Goal: Task Accomplishment & Management: Use online tool/utility

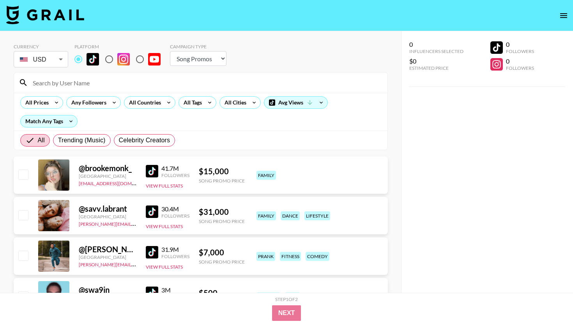
select select "Song"
click at [198, 103] on div "All Tags" at bounding box center [191, 103] width 25 height 12
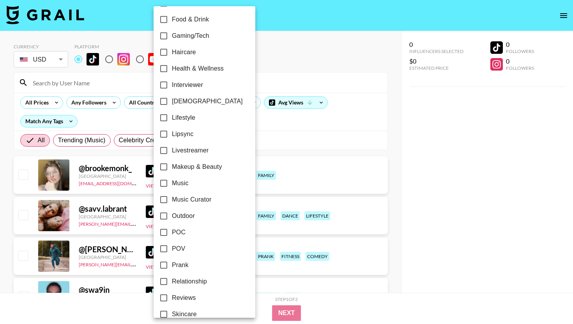
scroll to position [296, 0]
click at [201, 166] on span "Makeup & Beauty" at bounding box center [197, 166] width 50 height 9
click at [172, 166] on input "Makeup & Beauty" at bounding box center [163, 166] width 16 height 16
checkbox input "true"
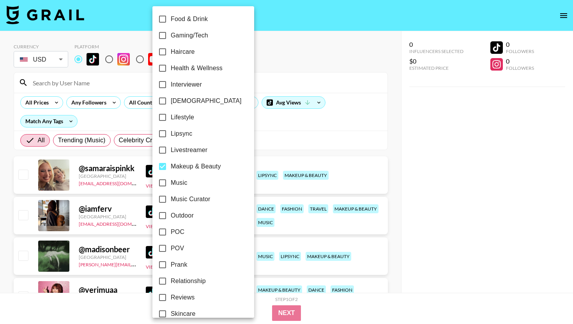
click at [350, 136] on div at bounding box center [286, 162] width 573 height 324
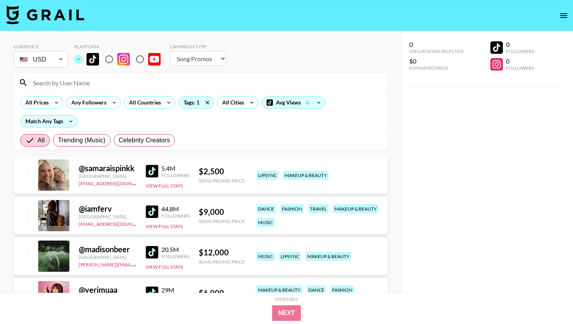
click at [148, 171] on img at bounding box center [152, 171] width 12 height 12
click at [467, 133] on div "0 Influencers Selected $0 Estimated Price 0 Followers 0 Followers" at bounding box center [487, 177] width 172 height 293
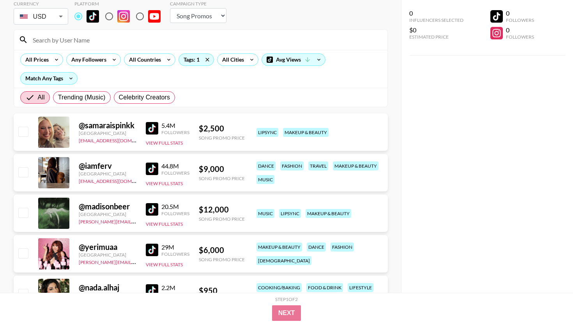
scroll to position [31, 0]
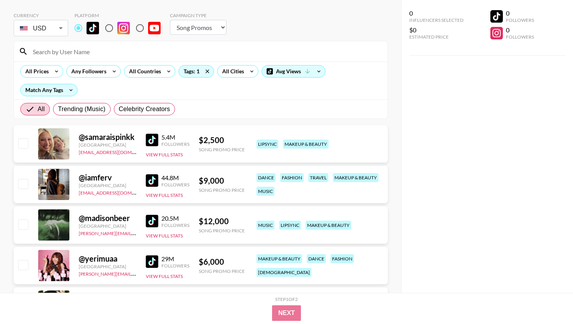
click at [151, 80] on div "All Prices Any Followers All Countries Tags: 1 All Cities Avg Views Match Any T…" at bounding box center [200, 81] width 373 height 38
click at [160, 72] on div "All Countries" at bounding box center [143, 71] width 38 height 12
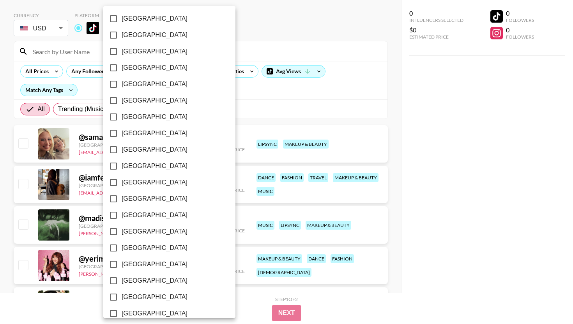
scroll to position [561, 0]
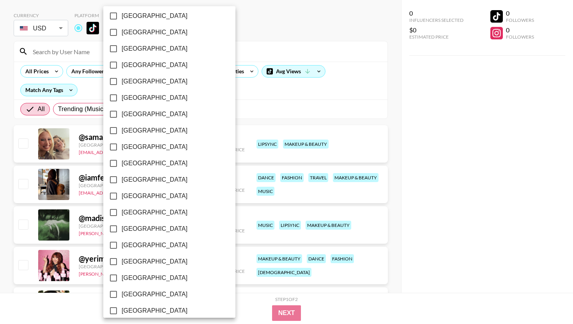
click at [146, 309] on span "[GEOGRAPHIC_DATA]" at bounding box center [155, 310] width 66 height 9
click at [122, 309] on input "[GEOGRAPHIC_DATA]" at bounding box center [113, 310] width 16 height 16
checkbox input "true"
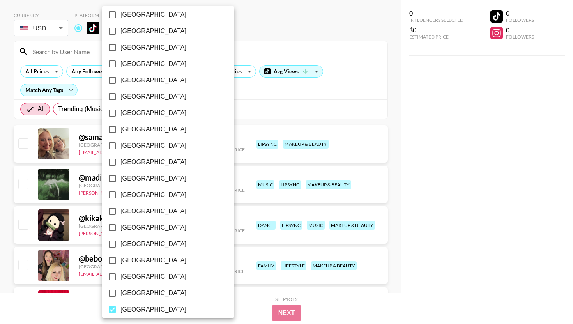
click at [491, 159] on div at bounding box center [286, 162] width 573 height 324
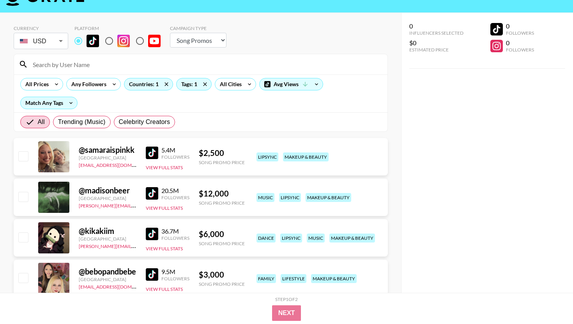
scroll to position [16, 0]
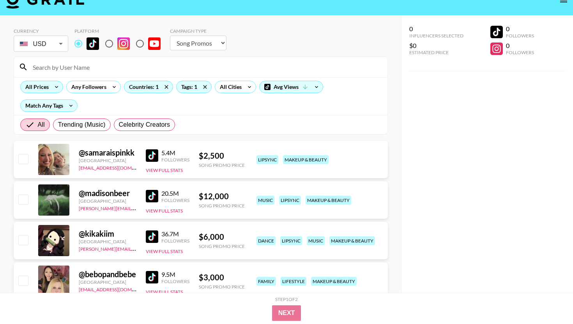
click at [51, 91] on icon at bounding box center [56, 87] width 12 height 12
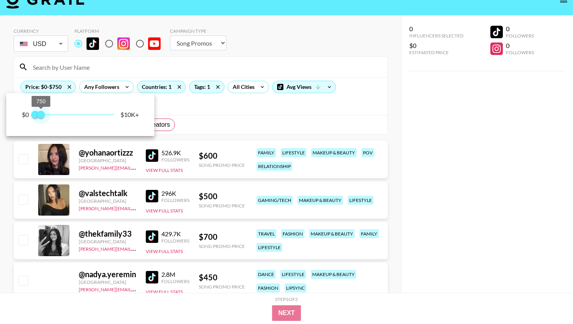
type input "1000"
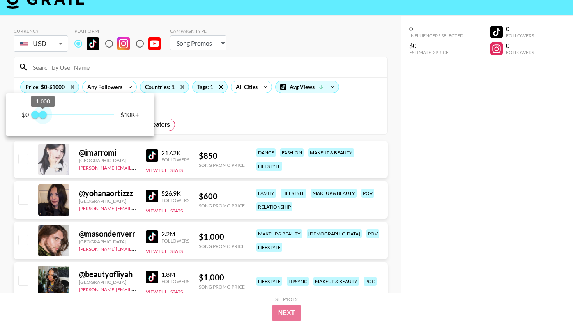
drag, startPoint x: 116, startPoint y: 113, endPoint x: 44, endPoint y: 113, distance: 72.1
click at [44, 113] on span "1,000" at bounding box center [43, 115] width 8 height 8
click at [214, 105] on div at bounding box center [286, 162] width 573 height 324
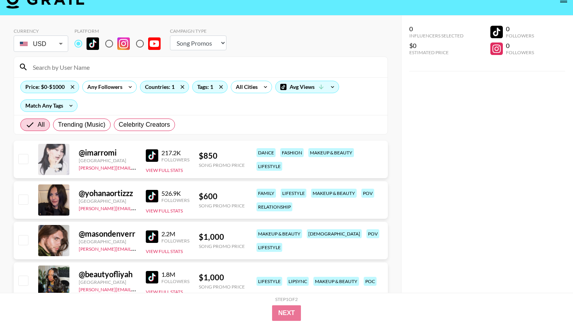
click at [154, 158] on img at bounding box center [152, 155] width 12 height 12
click at [154, 196] on img at bounding box center [152, 196] width 12 height 12
click at [157, 237] on img at bounding box center [152, 236] width 12 height 12
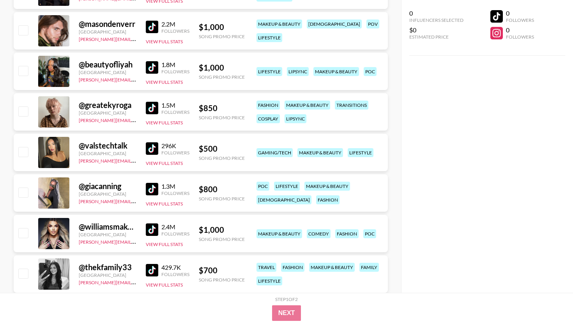
scroll to position [234, 0]
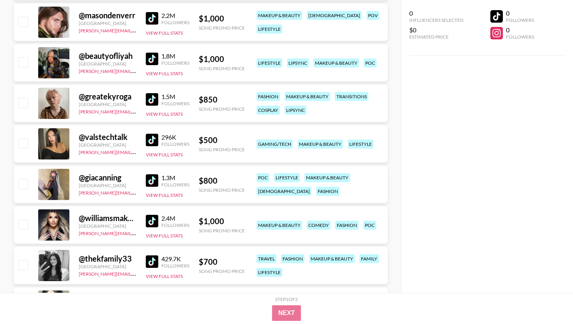
click at [148, 98] on img at bounding box center [152, 99] width 12 height 12
click at [151, 142] on img at bounding box center [152, 140] width 12 height 12
click at [509, 143] on div "0 Influencers Selected $0 Estimated Price 0 Followers 0 Followers" at bounding box center [487, 146] width 172 height 293
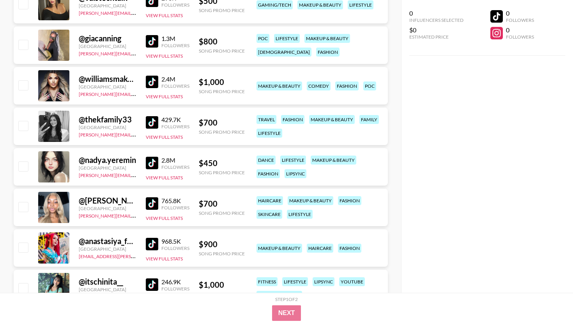
scroll to position [374, 0]
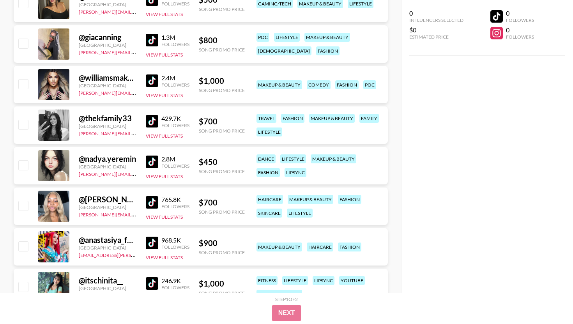
click at [152, 163] on img at bounding box center [152, 161] width 12 height 12
click at [466, 172] on div "0 Influencers Selected $0 Estimated Price 0 Followers 0 Followers" at bounding box center [487, 146] width 172 height 293
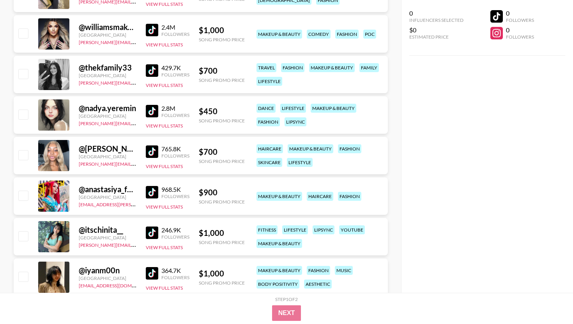
scroll to position [436, 0]
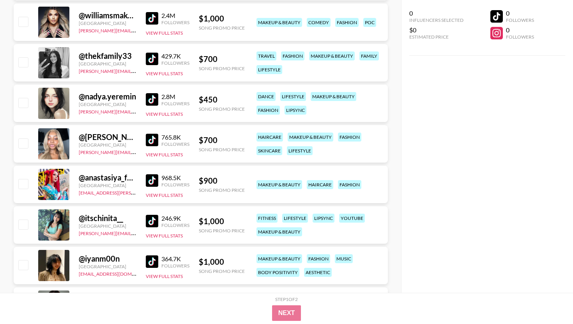
click at [151, 185] on img at bounding box center [152, 180] width 12 height 12
click at [461, 170] on div "0 Influencers Selected $0 Estimated Price 0 Followers 0 Followers" at bounding box center [487, 146] width 172 height 293
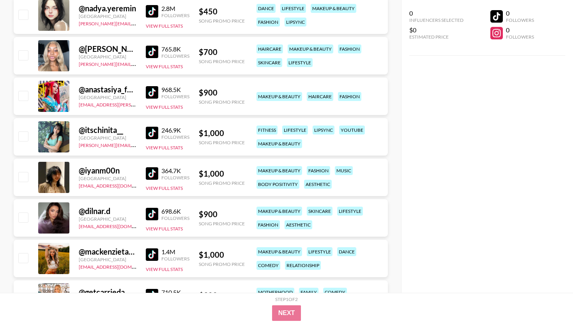
scroll to position [546, 0]
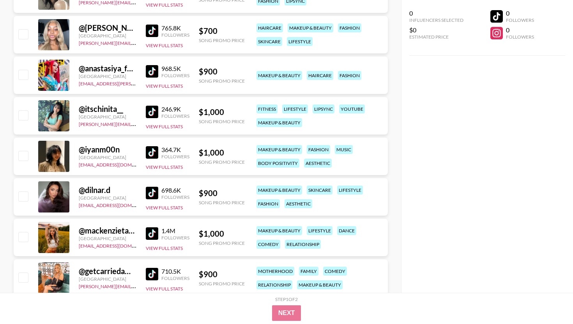
click at [149, 152] on img at bounding box center [152, 152] width 12 height 12
click at [558, 129] on div "0 Influencers Selected $0 Estimated Price 0 Followers 0 Followers" at bounding box center [487, 146] width 172 height 293
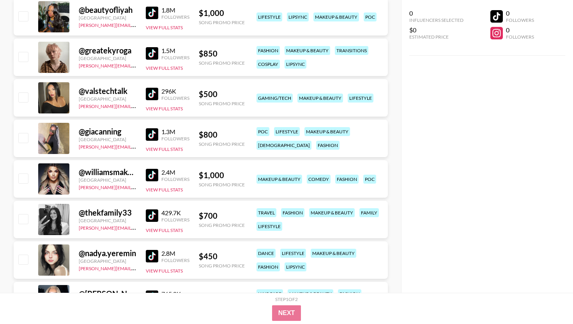
scroll to position [265, 0]
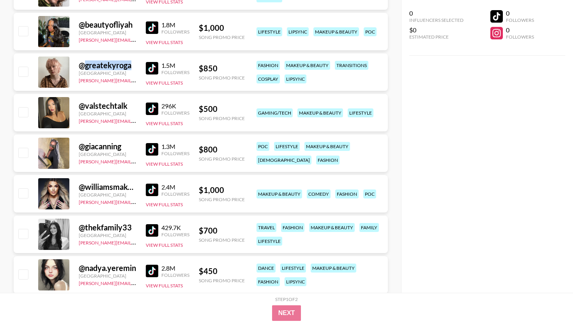
drag, startPoint x: 131, startPoint y: 64, endPoint x: 86, endPoint y: 65, distance: 45.2
click at [86, 65] on div "@ greatekyroga" at bounding box center [108, 65] width 58 height 10
copy div "greatekyroga"
click at [455, 136] on div "0 Influencers Selected $0 Estimated Price 0 Followers 0 Followers" at bounding box center [487, 146] width 172 height 293
click at [468, 175] on div "0 Influencers Selected $0 Estimated Price 0 Followers 0 Followers" at bounding box center [487, 146] width 172 height 293
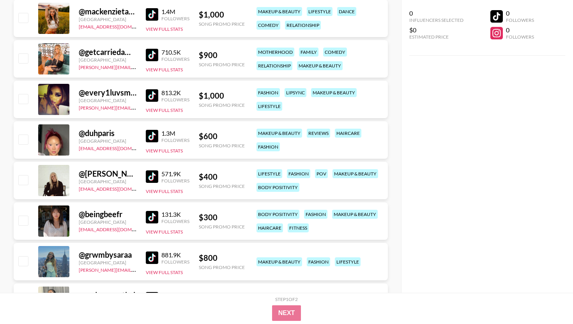
scroll to position [779, 0]
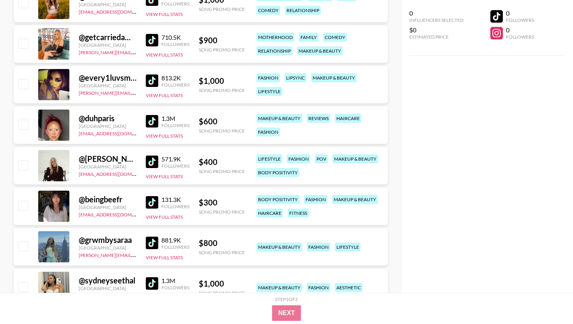
click at [153, 122] on img at bounding box center [152, 121] width 12 height 12
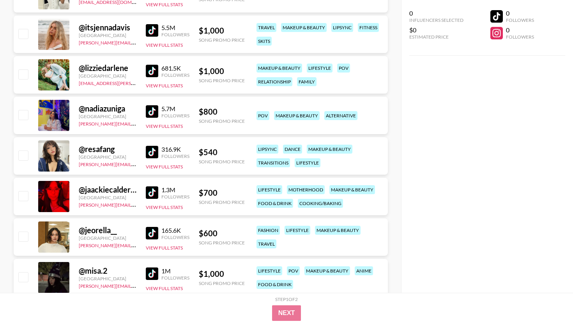
scroll to position [1076, 0]
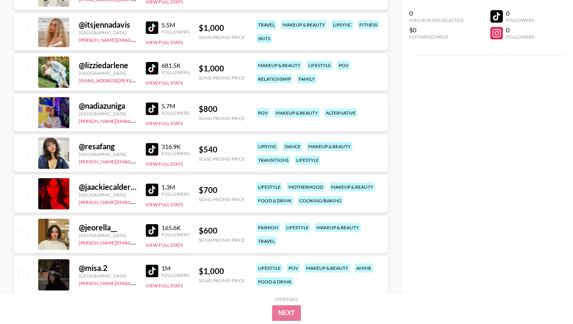
click at [149, 109] on img at bounding box center [152, 108] width 12 height 12
click at [148, 149] on img at bounding box center [152, 149] width 12 height 12
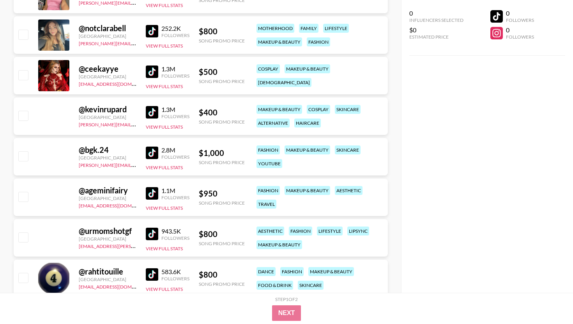
scroll to position [1964, 0]
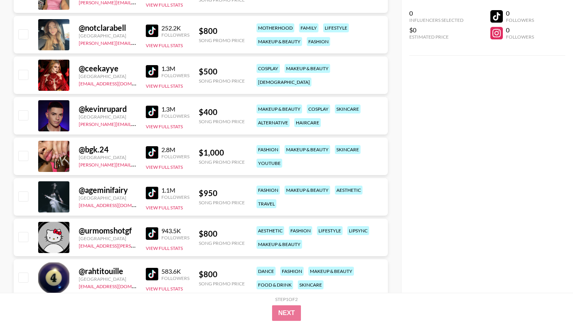
click at [148, 76] on img at bounding box center [152, 71] width 12 height 12
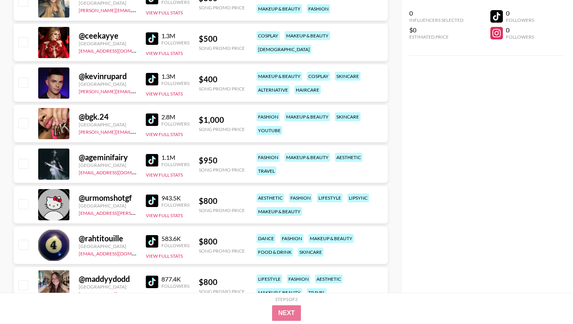
scroll to position [2011, 0]
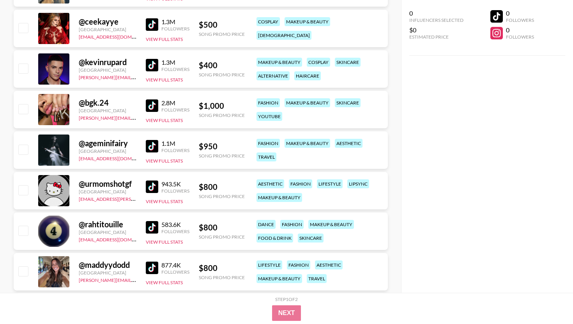
click at [154, 146] on img at bounding box center [152, 146] width 12 height 12
click at [485, 119] on div "0 Influencers Selected $0 Estimated Price 0 Followers 0 Followers" at bounding box center [487, 146] width 172 height 293
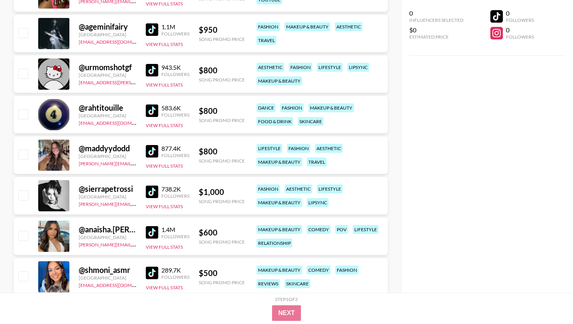
scroll to position [2136, 0]
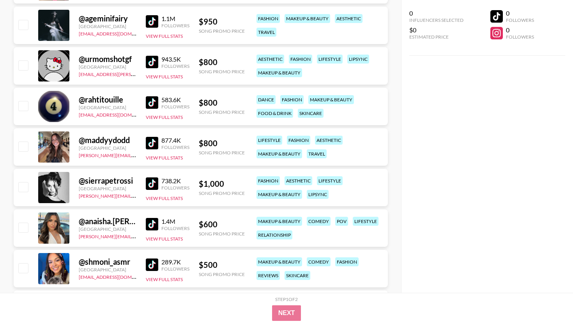
click at [150, 186] on img at bounding box center [152, 183] width 12 height 12
click at [204, 169] on div "@ sierrapetrossi [GEOGRAPHIC_DATA] [PERSON_NAME][EMAIL_ADDRESS][DOMAIN_NAME] 73…" at bounding box center [201, 187] width 374 height 37
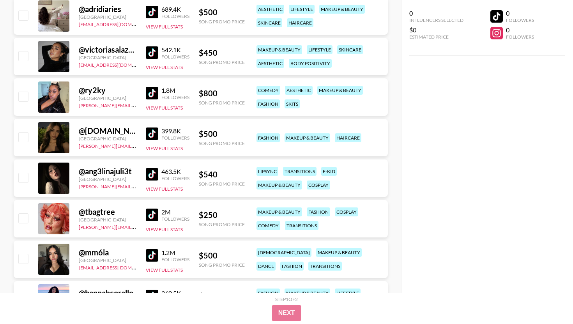
scroll to position [2541, 0]
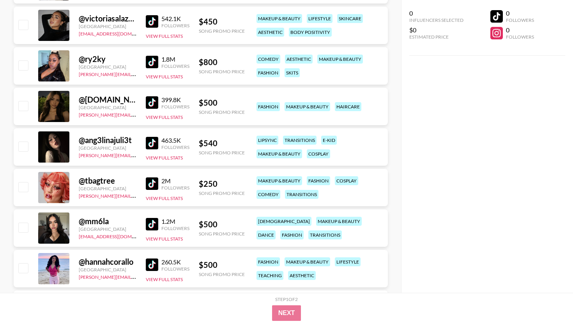
click at [147, 147] on img at bounding box center [152, 143] width 12 height 12
click at [160, 224] on link at bounding box center [154, 224] width 16 height 12
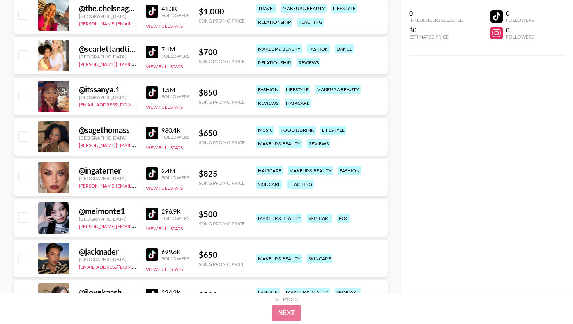
scroll to position [2884, 0]
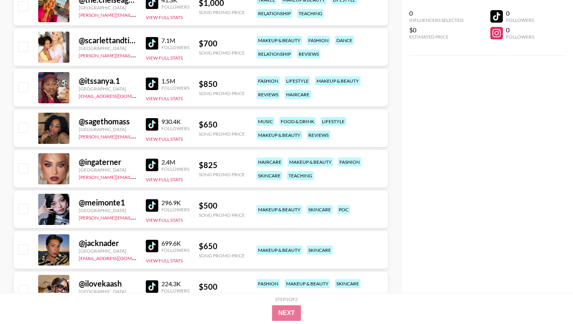
click at [155, 170] on img at bounding box center [152, 165] width 12 height 12
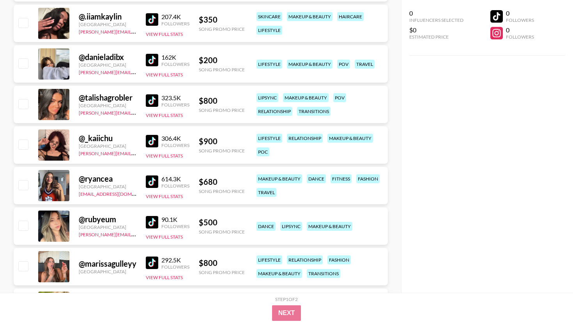
scroll to position [3476, 0]
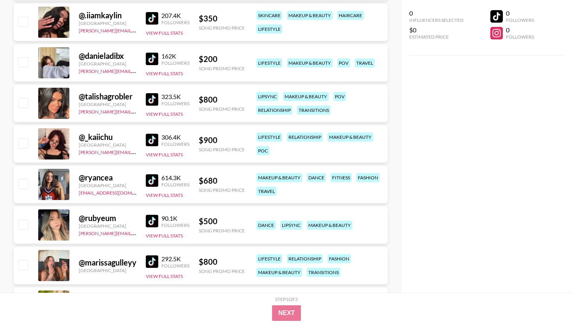
click at [155, 138] on img at bounding box center [152, 140] width 12 height 12
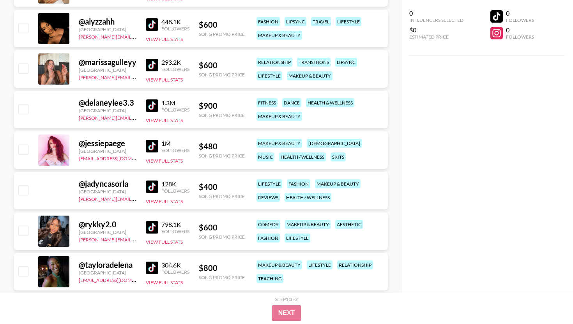
scroll to position [4365, 0]
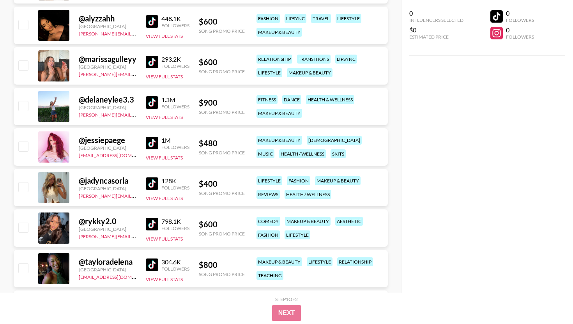
click at [157, 147] on img at bounding box center [152, 143] width 12 height 12
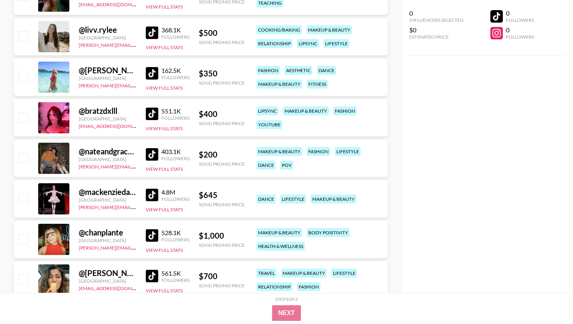
scroll to position [4645, 0]
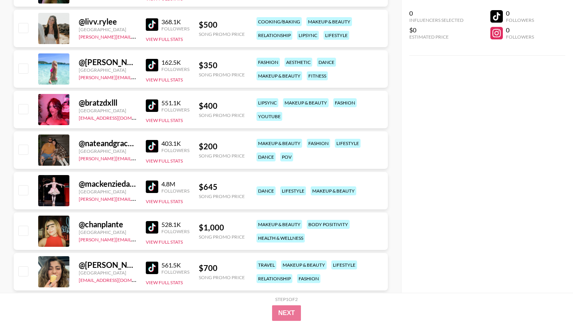
click at [154, 108] on img at bounding box center [152, 105] width 12 height 12
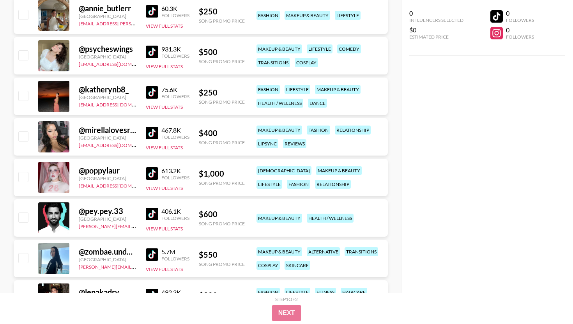
scroll to position [5066, 0]
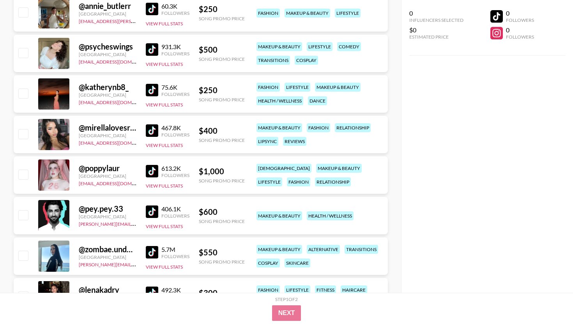
click at [148, 173] on img at bounding box center [152, 171] width 12 height 12
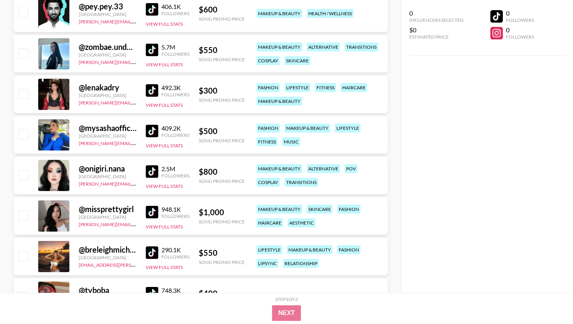
scroll to position [5269, 0]
click at [165, 173] on div "Followers" at bounding box center [175, 175] width 28 height 6
click at [160, 168] on link at bounding box center [154, 171] width 16 height 12
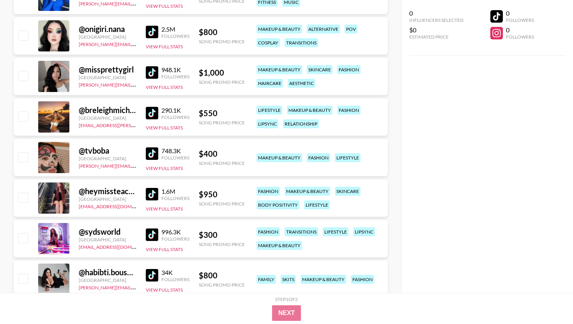
scroll to position [5409, 0]
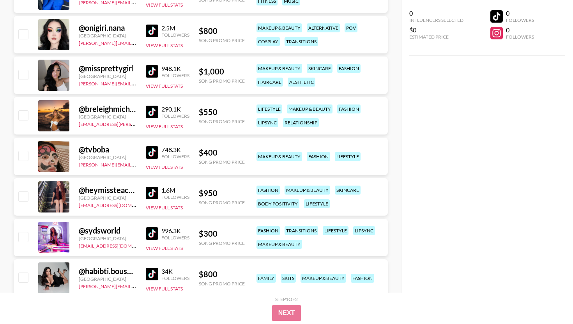
click at [152, 155] on img at bounding box center [152, 152] width 12 height 12
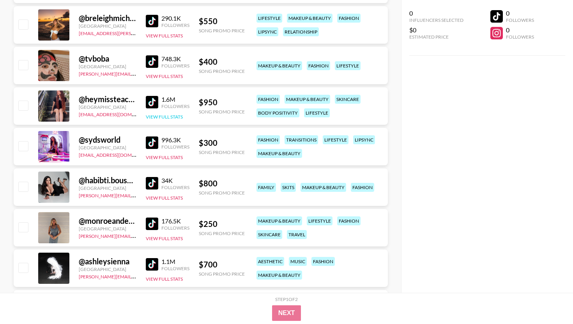
scroll to position [5518, 0]
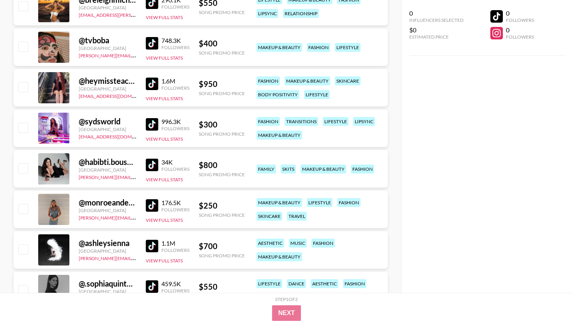
click at [155, 125] on img at bounding box center [152, 124] width 12 height 12
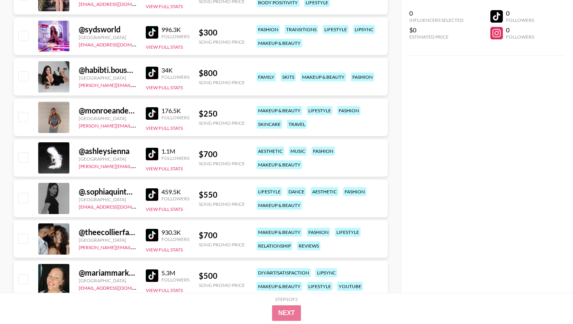
scroll to position [5612, 0]
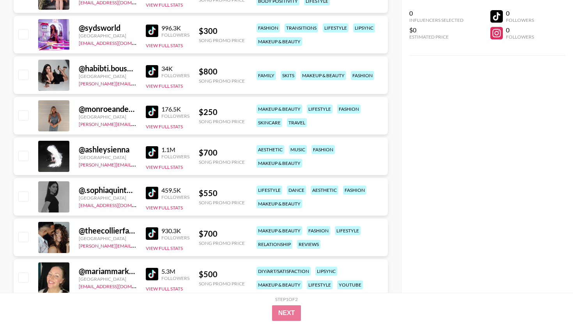
click at [155, 152] on img at bounding box center [152, 152] width 12 height 12
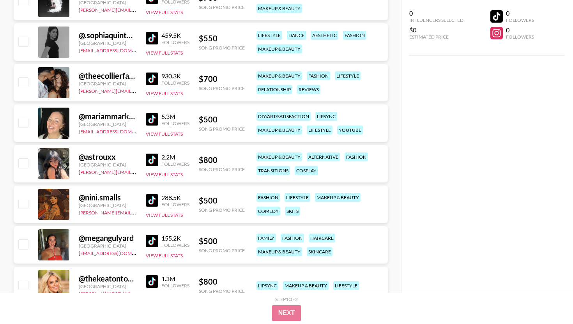
scroll to position [5767, 0]
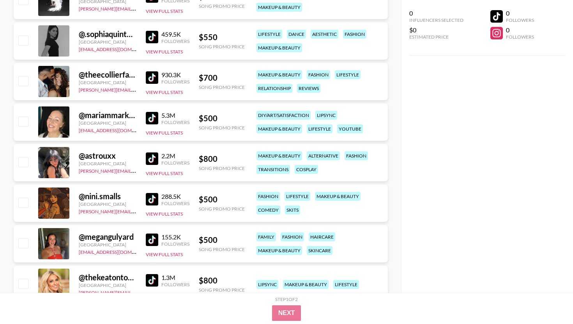
click at [505, 111] on div "0 Influencers Selected $0 Estimated Price 0 Followers 0 Followers" at bounding box center [487, 146] width 172 height 293
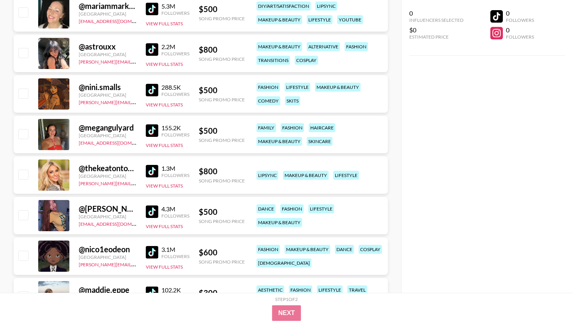
scroll to position [5892, 0]
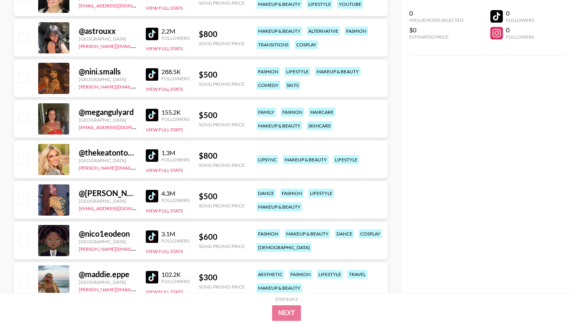
click at [468, 108] on div "0 Influencers Selected $0 Estimated Price 0 Followers 0 Followers" at bounding box center [487, 146] width 172 height 293
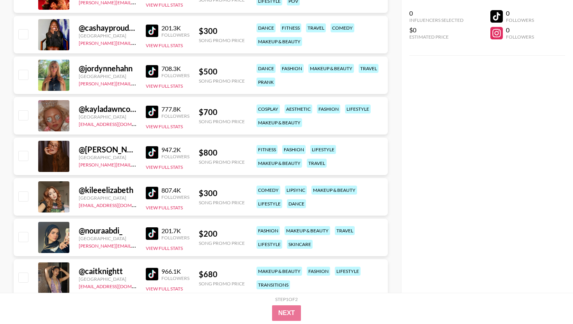
scroll to position [6235, 0]
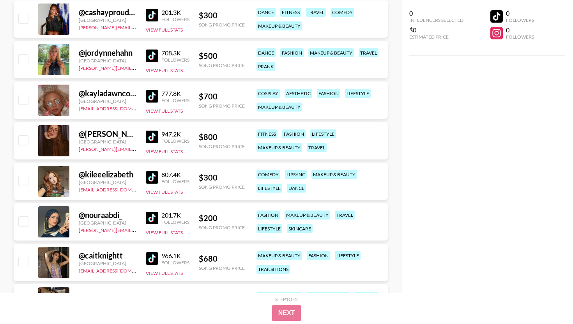
click at [142, 94] on div "@ kayladawncook [GEOGRAPHIC_DATA] [EMAIL_ADDRESS][DOMAIN_NAME] 777.8K Followers…" at bounding box center [201, 99] width 374 height 37
click at [152, 94] on img at bounding box center [152, 96] width 12 height 12
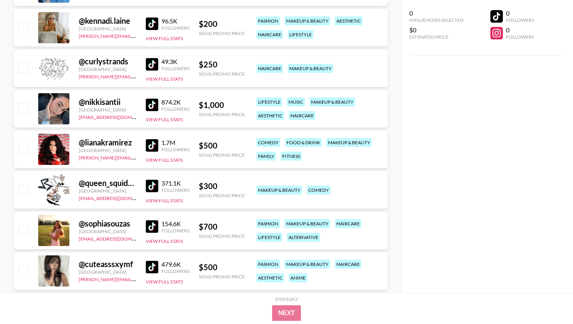
scroll to position [6812, 0]
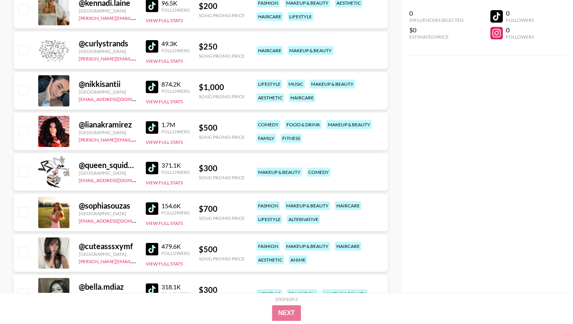
click at [148, 132] on img at bounding box center [152, 127] width 12 height 12
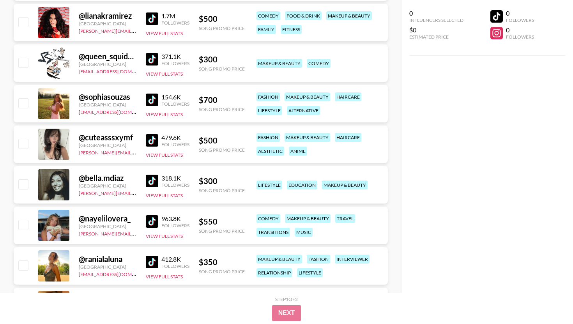
scroll to position [6921, 0]
click at [151, 176] on img at bounding box center [152, 180] width 12 height 12
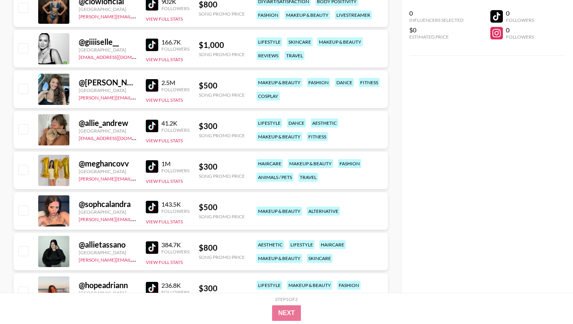
scroll to position [7513, 0]
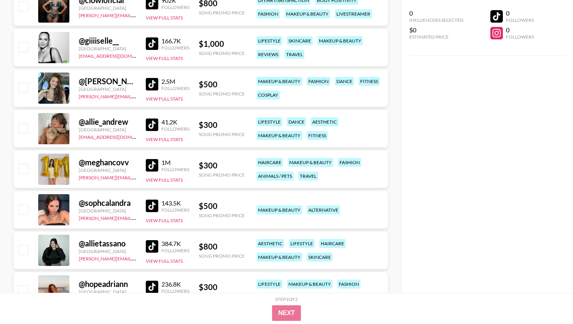
click at [155, 203] on img at bounding box center [152, 206] width 12 height 12
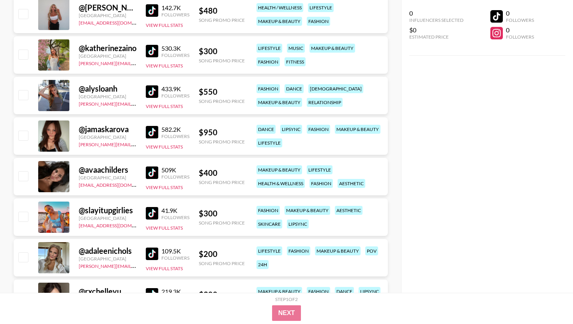
scroll to position [8480, 0]
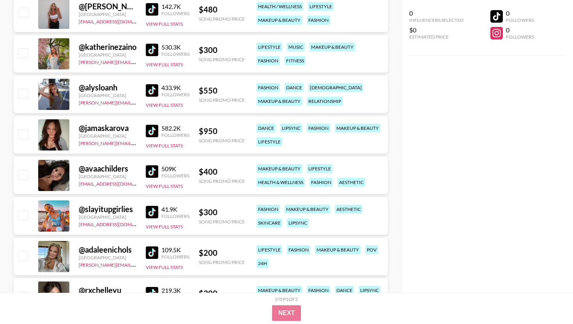
click at [155, 132] on img at bounding box center [152, 131] width 12 height 12
click at [150, 174] on img at bounding box center [152, 171] width 12 height 12
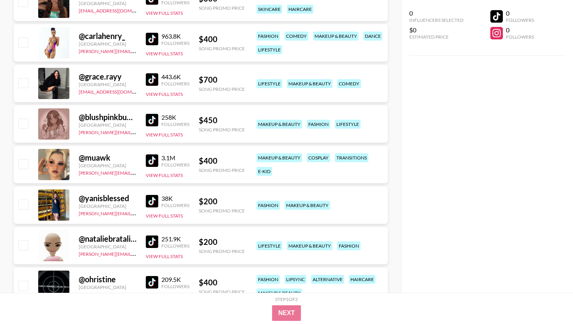
scroll to position [9103, 0]
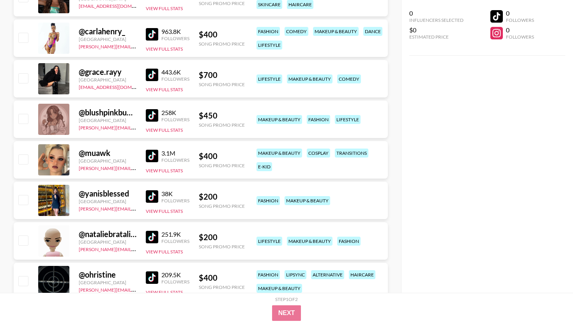
click at [153, 156] on img at bounding box center [152, 156] width 12 height 12
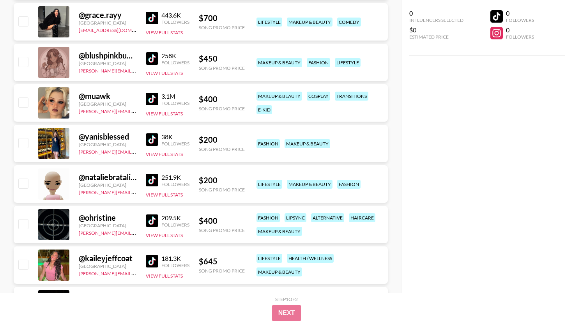
scroll to position [9181, 0]
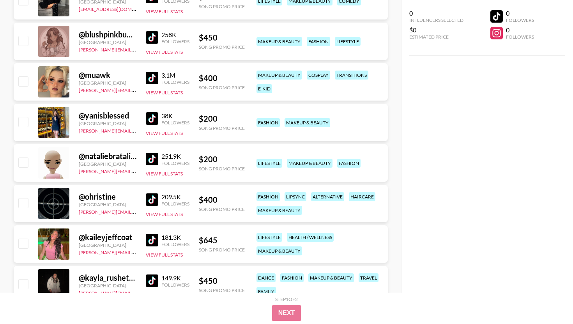
click at [149, 157] on img at bounding box center [152, 159] width 12 height 12
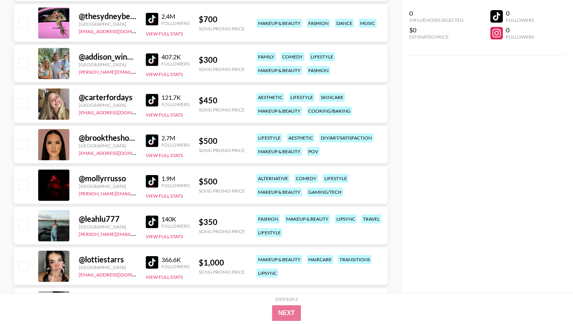
scroll to position [9524, 0]
click at [156, 143] on img at bounding box center [152, 140] width 12 height 12
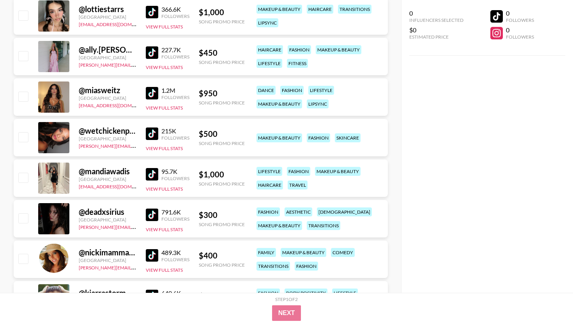
scroll to position [9789, 0]
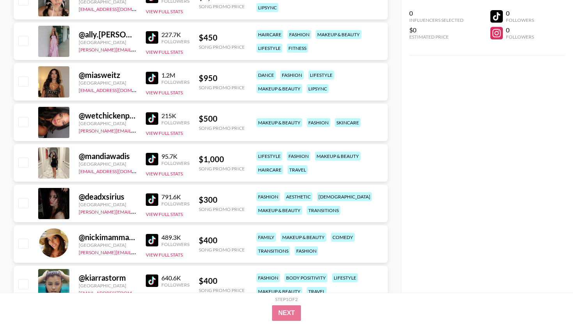
click at [157, 198] on img at bounding box center [152, 199] width 12 height 12
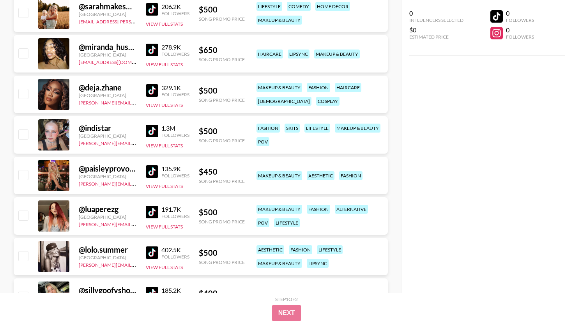
scroll to position [10522, 0]
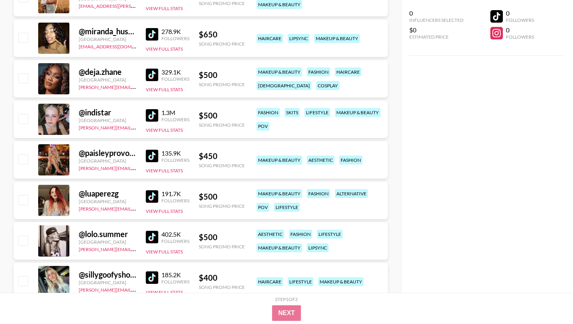
click at [153, 113] on img at bounding box center [152, 115] width 12 height 12
click at [150, 201] on img at bounding box center [152, 196] width 12 height 12
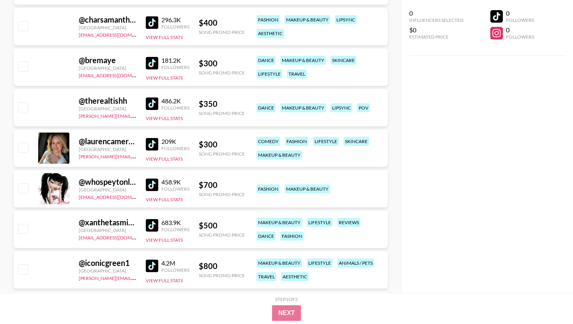
scroll to position [12439, 0]
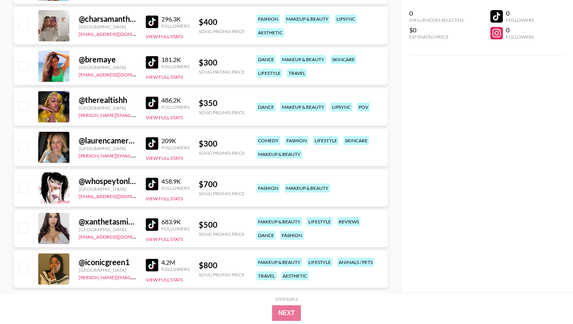
click at [152, 182] on img at bounding box center [152, 184] width 12 height 12
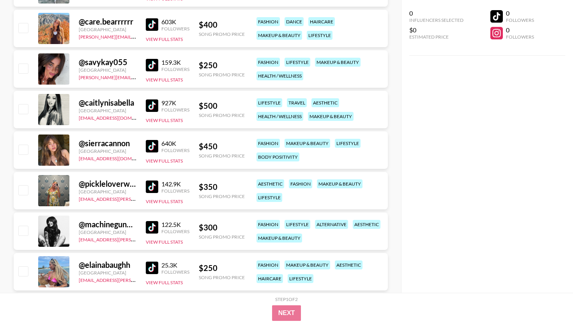
scroll to position [12891, 0]
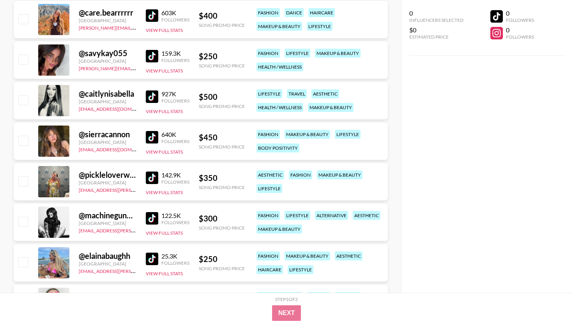
click at [153, 98] on img at bounding box center [152, 96] width 12 height 12
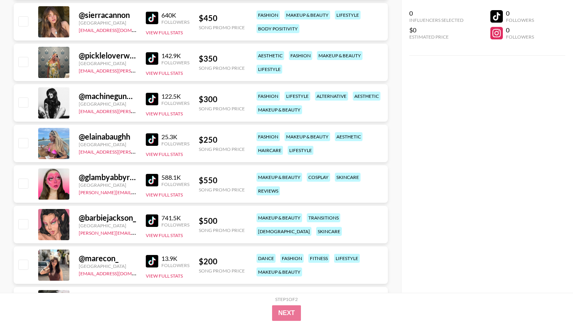
scroll to position [13016, 0]
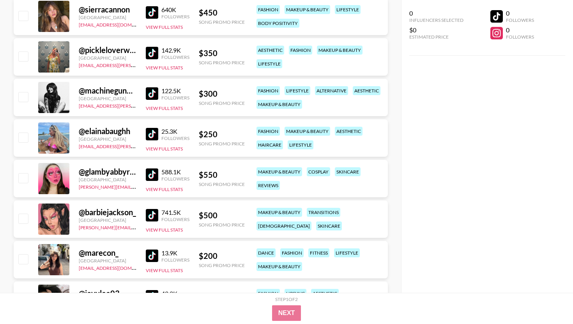
click at [148, 179] on img at bounding box center [152, 174] width 12 height 12
click at [150, 176] on img at bounding box center [152, 174] width 12 height 12
click at [155, 210] on img at bounding box center [152, 215] width 12 height 12
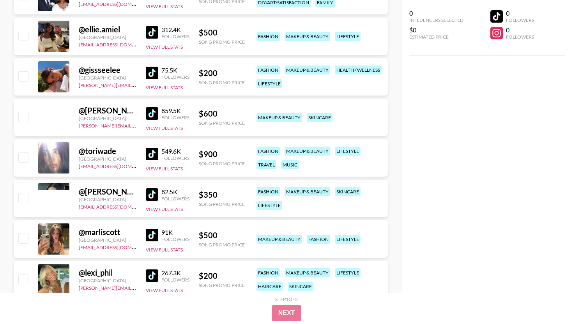
scroll to position [13889, 0]
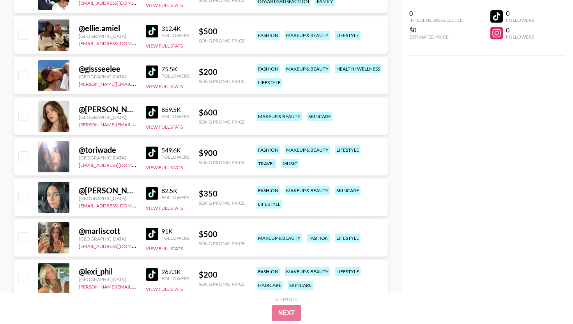
click at [154, 152] on img at bounding box center [152, 153] width 12 height 12
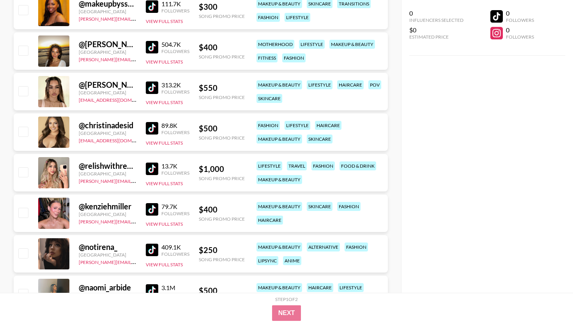
scroll to position [20251, 0]
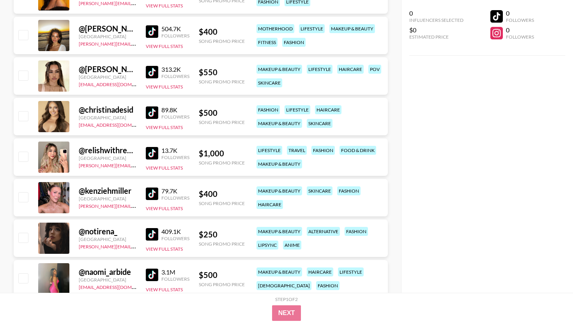
click at [148, 70] on img at bounding box center [152, 72] width 12 height 12
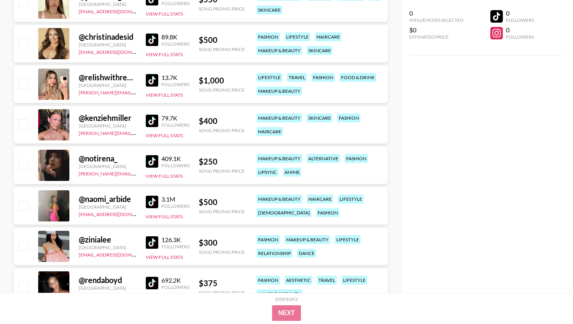
scroll to position [20329, 0]
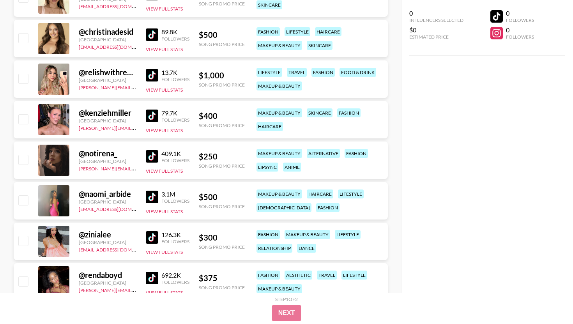
click at [160, 156] on link at bounding box center [154, 156] width 16 height 12
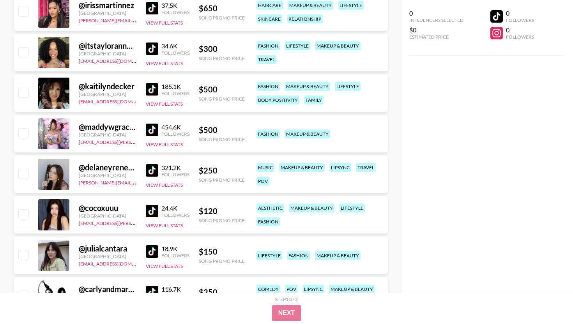
scroll to position [20843, 0]
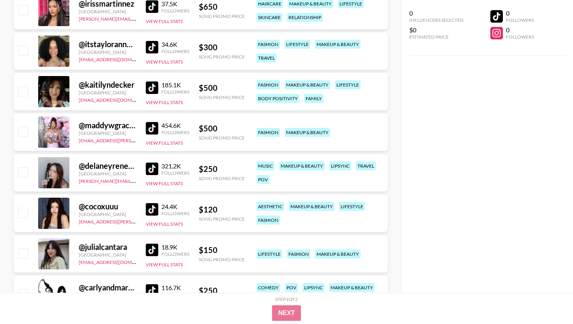
click at [154, 168] on img at bounding box center [152, 169] width 12 height 12
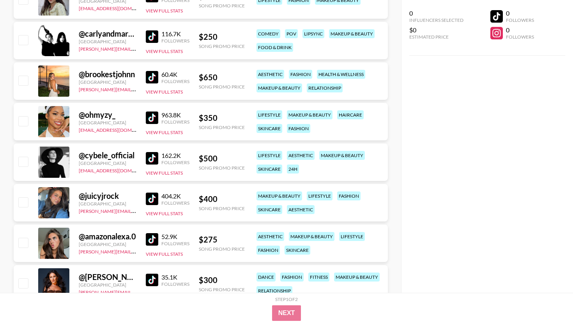
scroll to position [21124, 0]
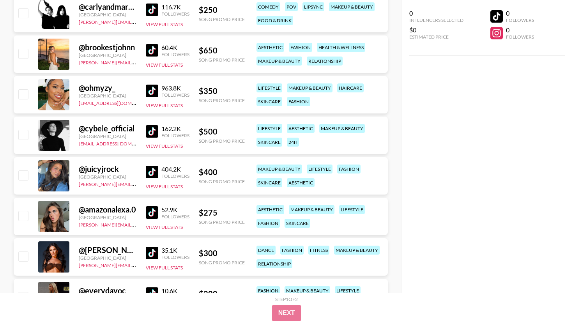
click at [152, 166] on img at bounding box center [152, 172] width 12 height 12
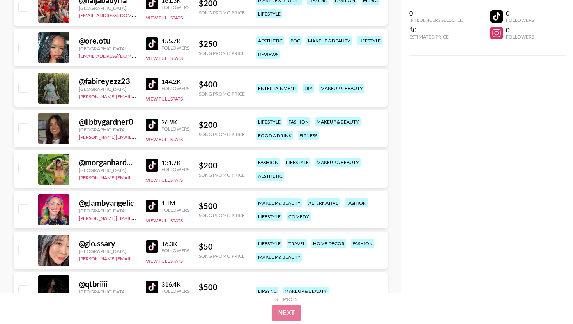
scroll to position [21592, 0]
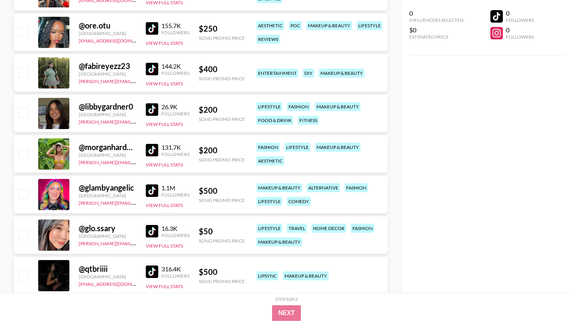
click at [152, 192] on img at bounding box center [152, 190] width 12 height 12
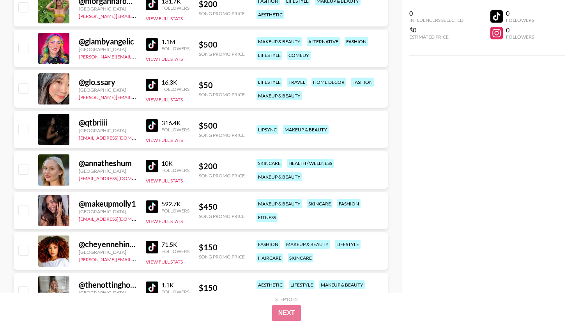
scroll to position [21747, 0]
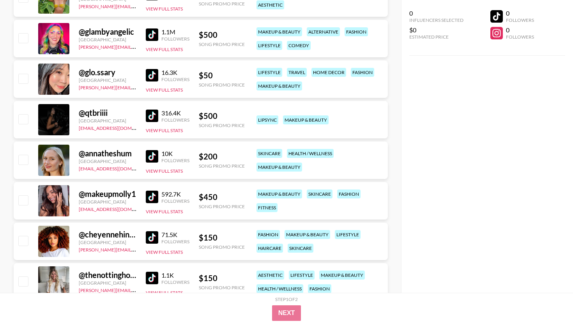
click at [153, 194] on img at bounding box center [152, 197] width 12 height 12
